Goal: Task Accomplishment & Management: Manage account settings

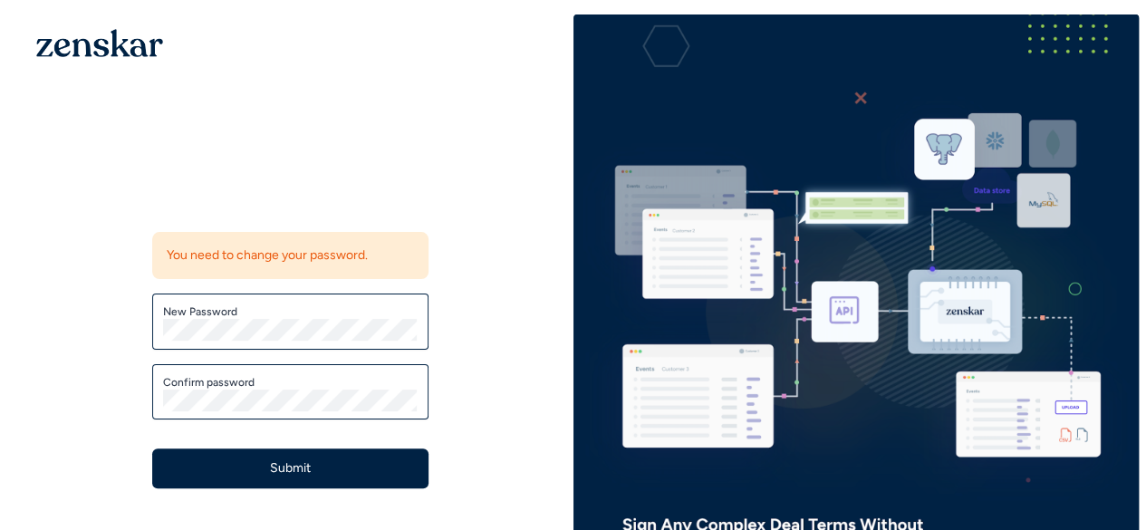
click at [321, 341] on div "New Password" at bounding box center [290, 322] width 276 height 56
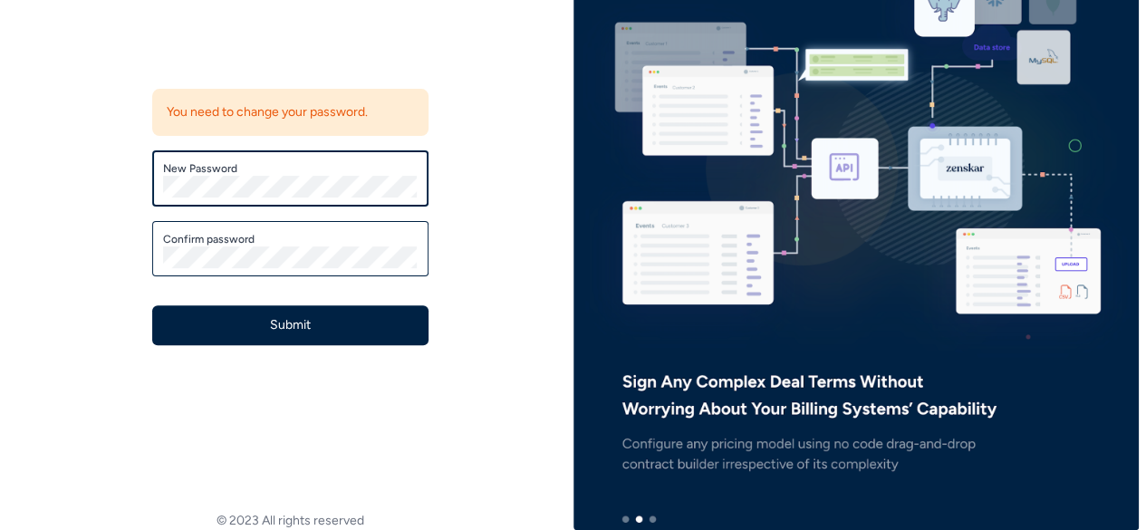
click at [34, 230] on div "Update password You need to change your password. New Password Confirm password…" at bounding box center [290, 191] width 566 height 640
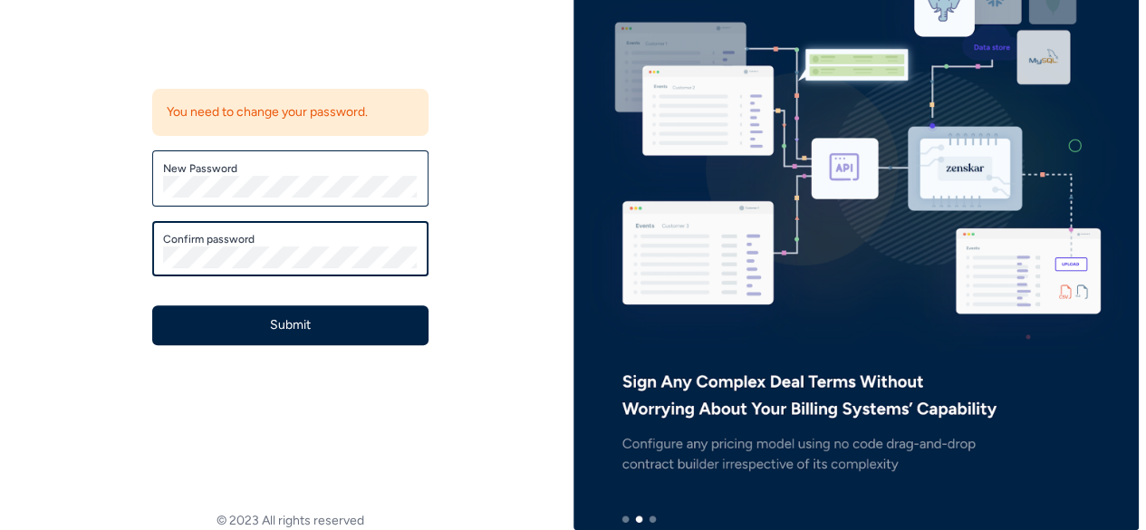
click at [96, 276] on div "Update password You need to change your password. New Password Confirm password…" at bounding box center [290, 191] width 566 height 640
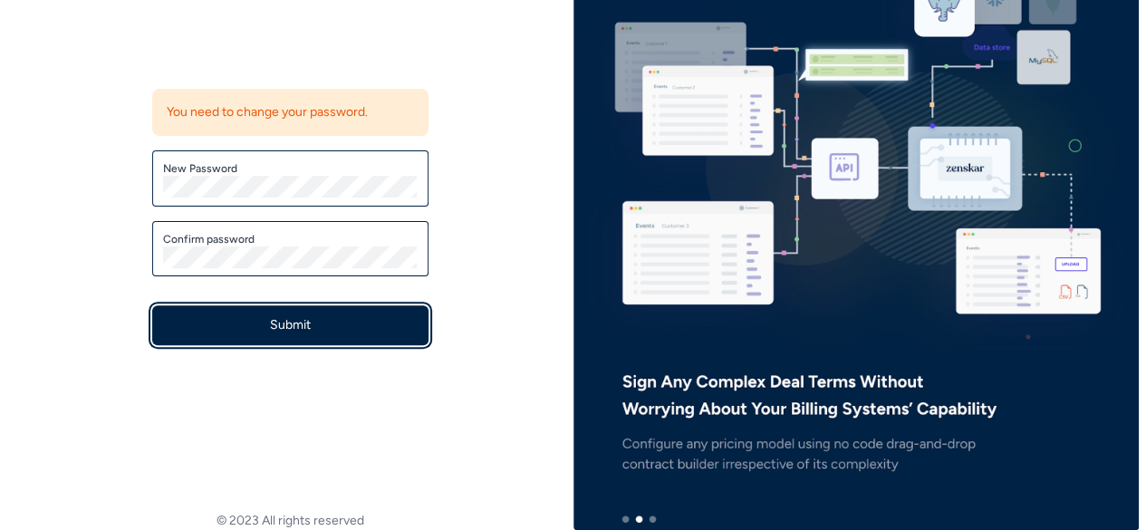
click at [250, 339] on button "Submit" at bounding box center [290, 325] width 276 height 40
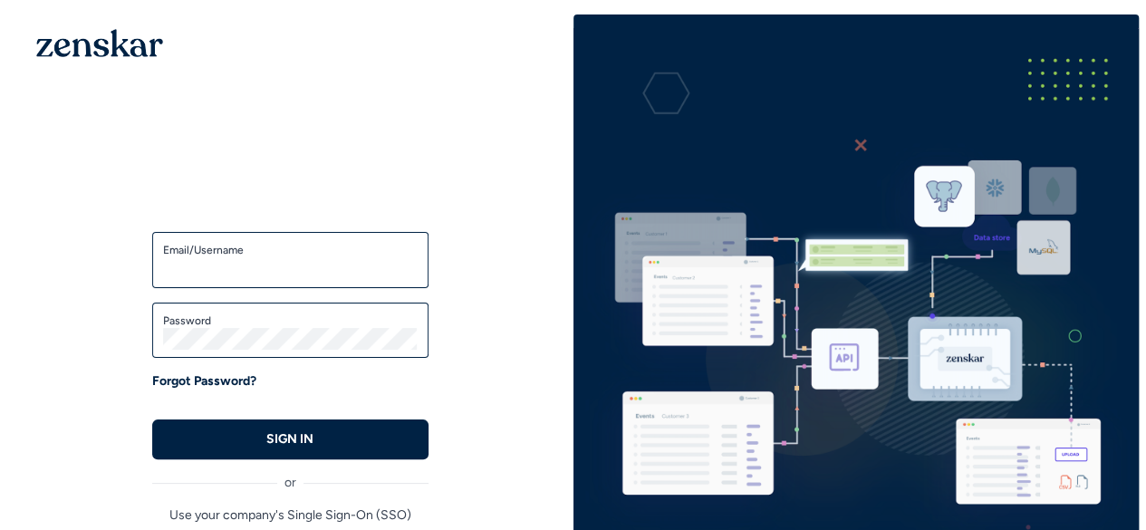
click at [369, 271] on input "Email/Username" at bounding box center [290, 268] width 255 height 22
type input "**********"
click at [152, 419] on button "SIGN IN" at bounding box center [290, 439] width 276 height 40
